Goal: Task Accomplishment & Management: Understand process/instructions

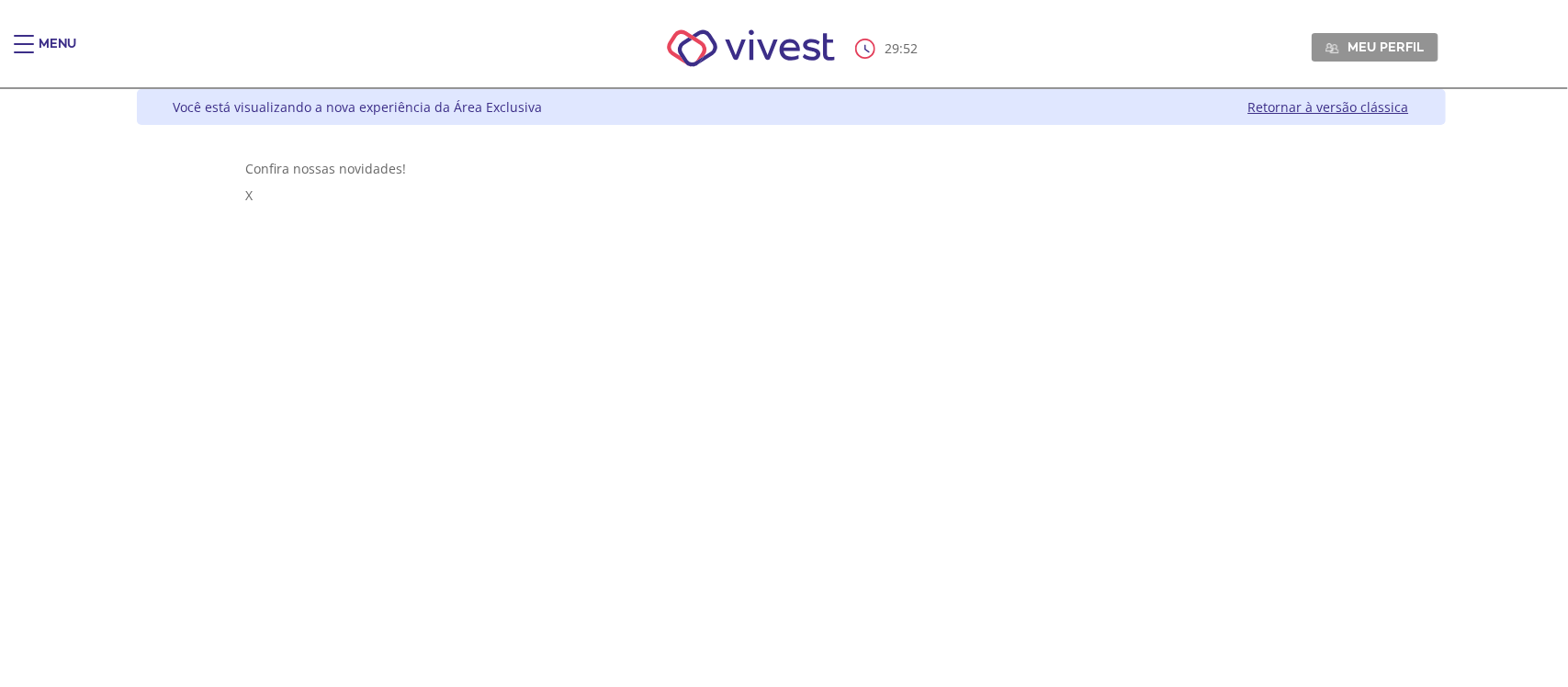
click at [24, 46] on div "Main header" at bounding box center [24, 53] width 20 height 37
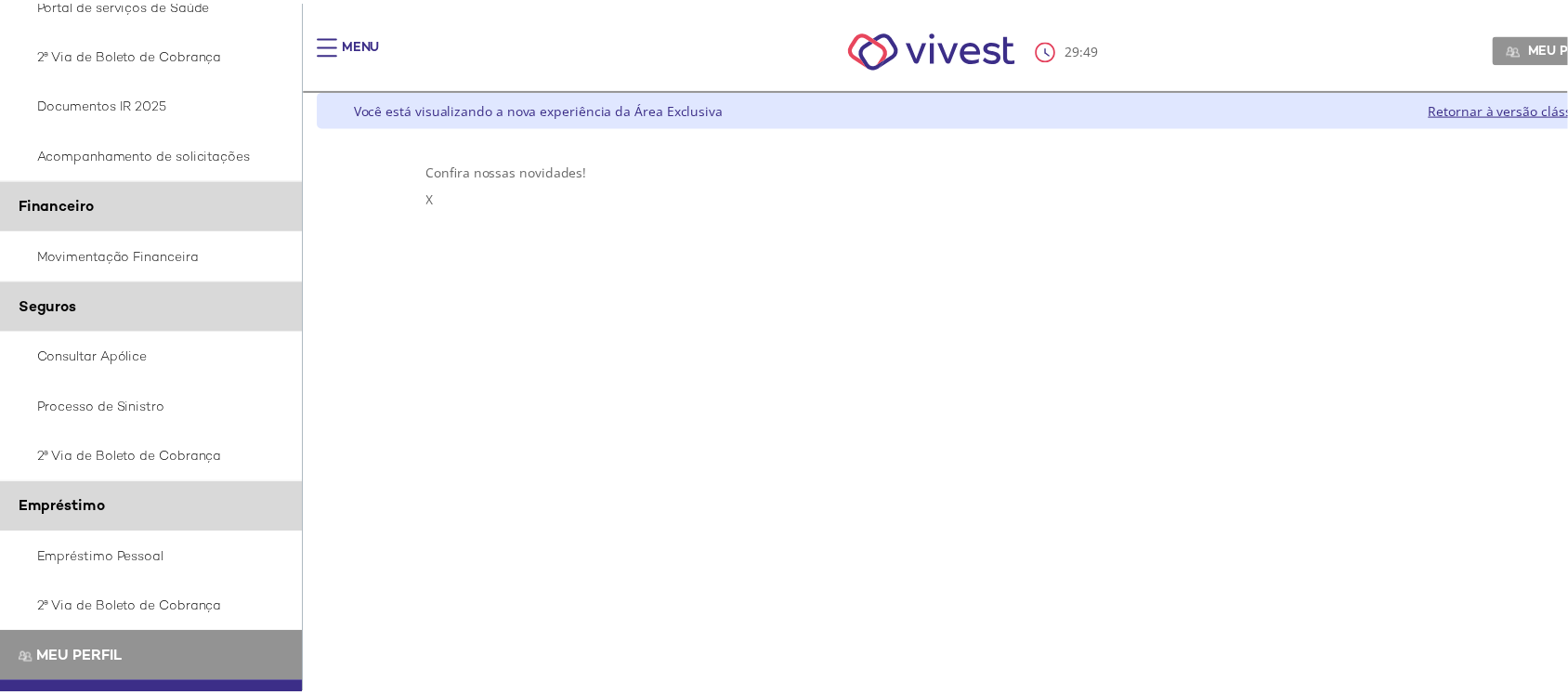
scroll to position [438, 0]
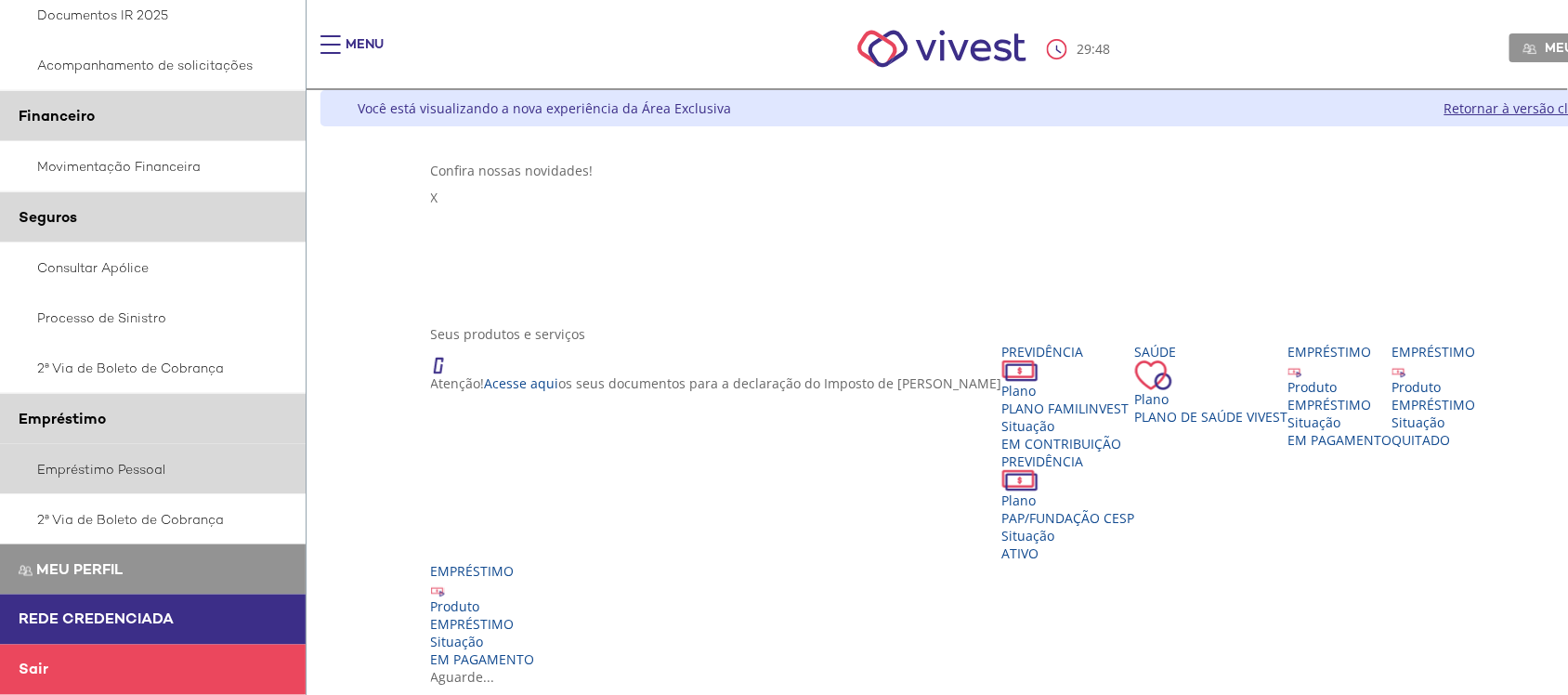
click at [107, 476] on link "Empréstimo Pessoal" at bounding box center [153, 469] width 306 height 50
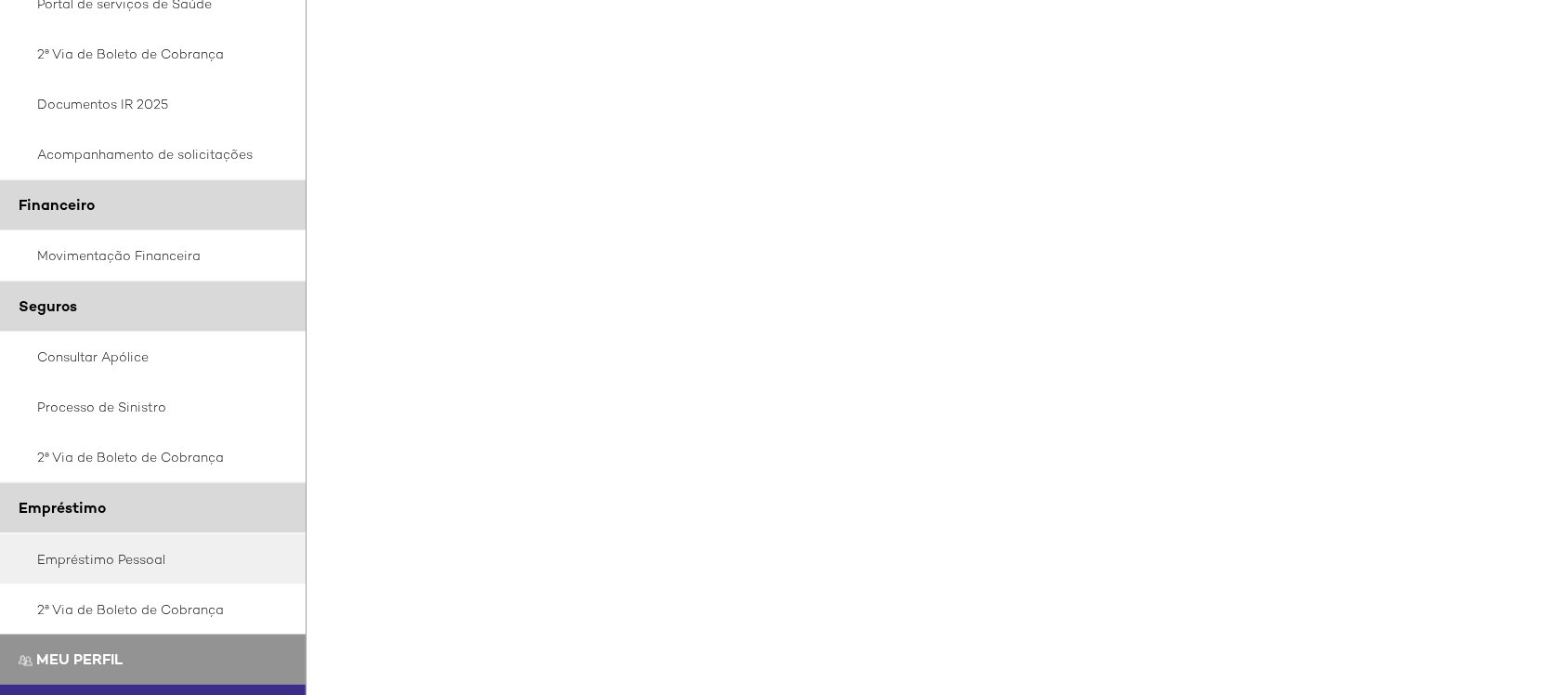
scroll to position [494, 0]
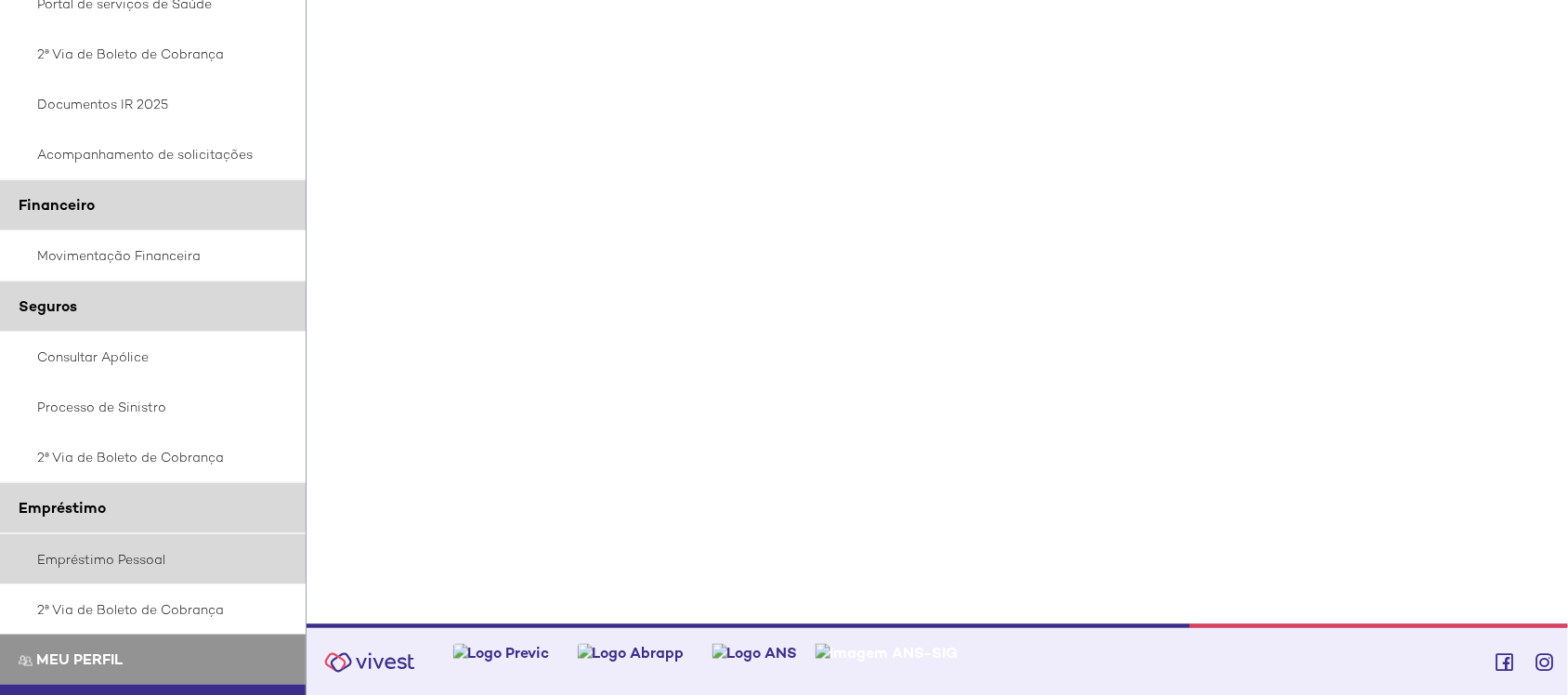
click at [102, 563] on link "Empréstimo Pessoal" at bounding box center [153, 560] width 306 height 50
